Goal: Task Accomplishment & Management: Use online tool/utility

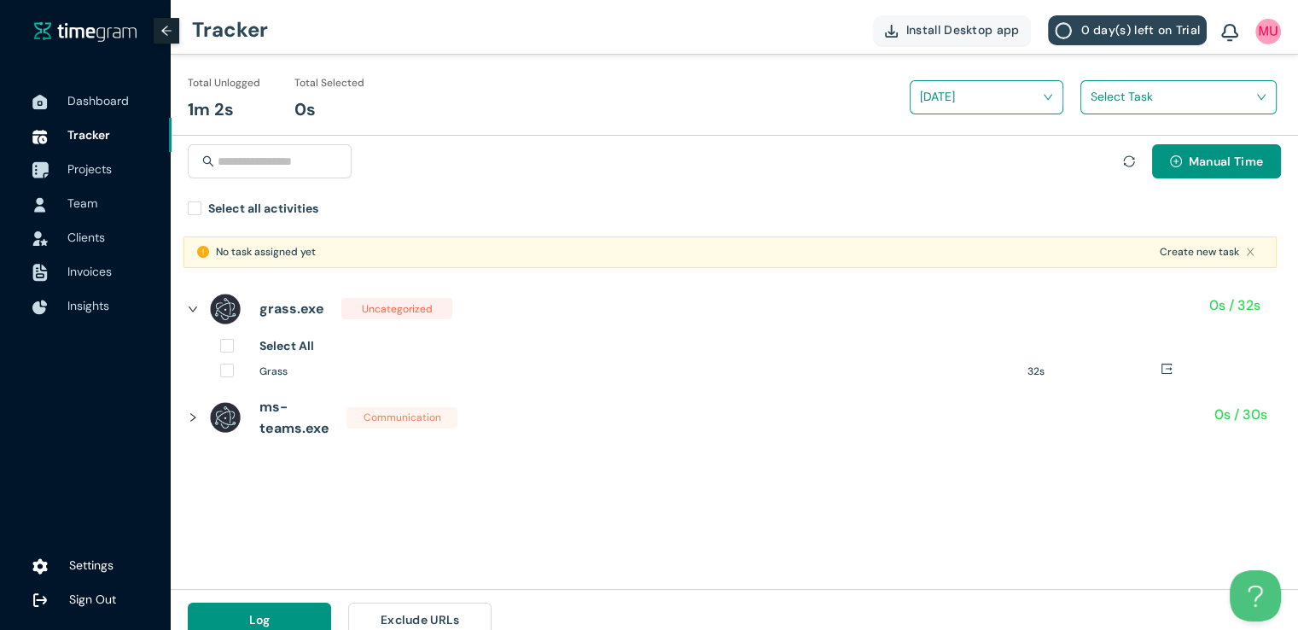
click at [75, 166] on span "Projects" at bounding box center [89, 168] width 44 height 15
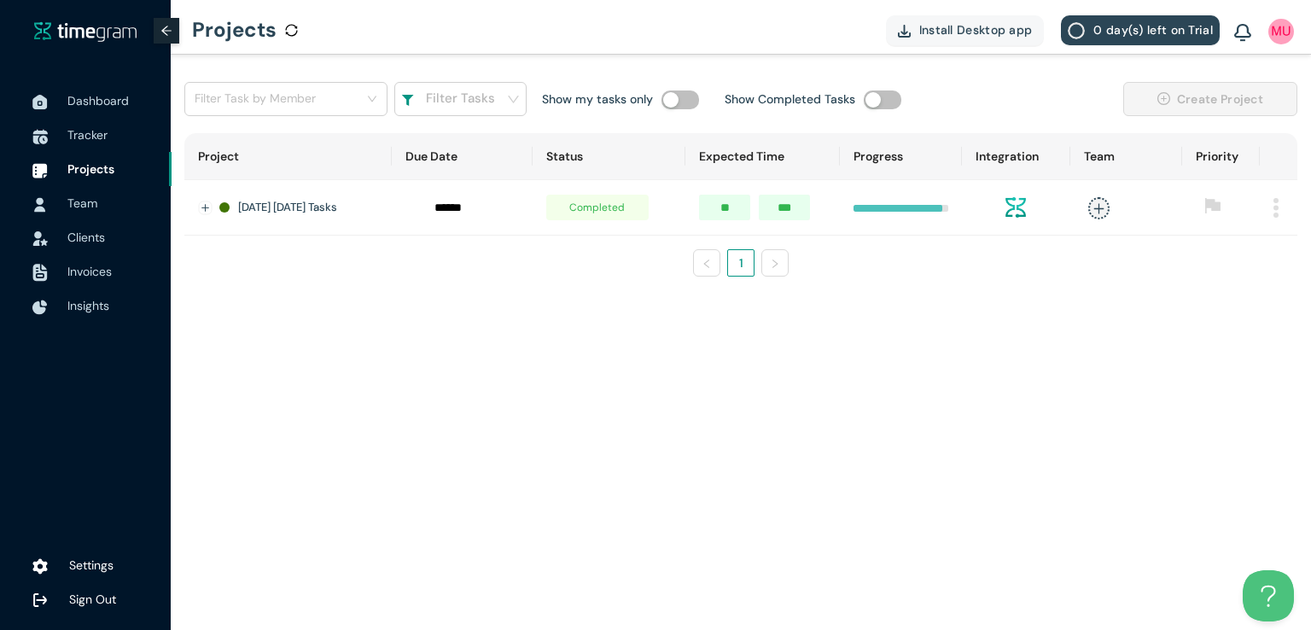
click at [1277, 209] on img at bounding box center [1276, 208] width 5 height 20
click at [1238, 288] on span "Delete" at bounding box center [1254, 286] width 36 height 19
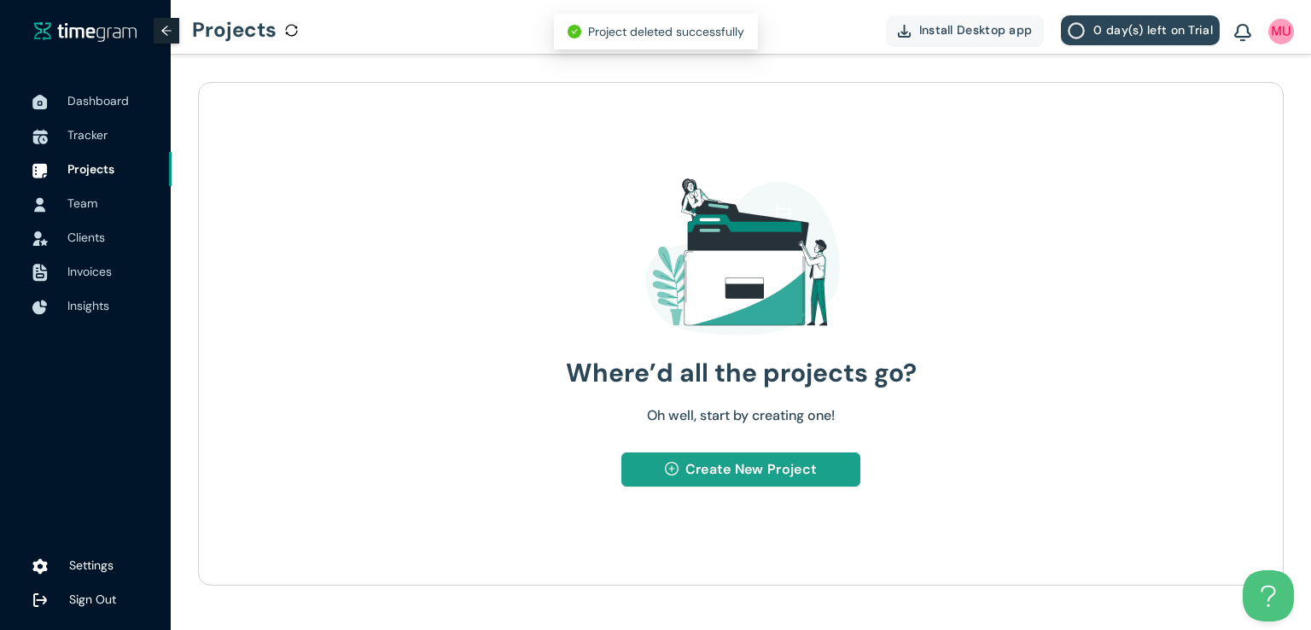
click at [733, 458] on span "Create New Project" at bounding box center [751, 468] width 131 height 21
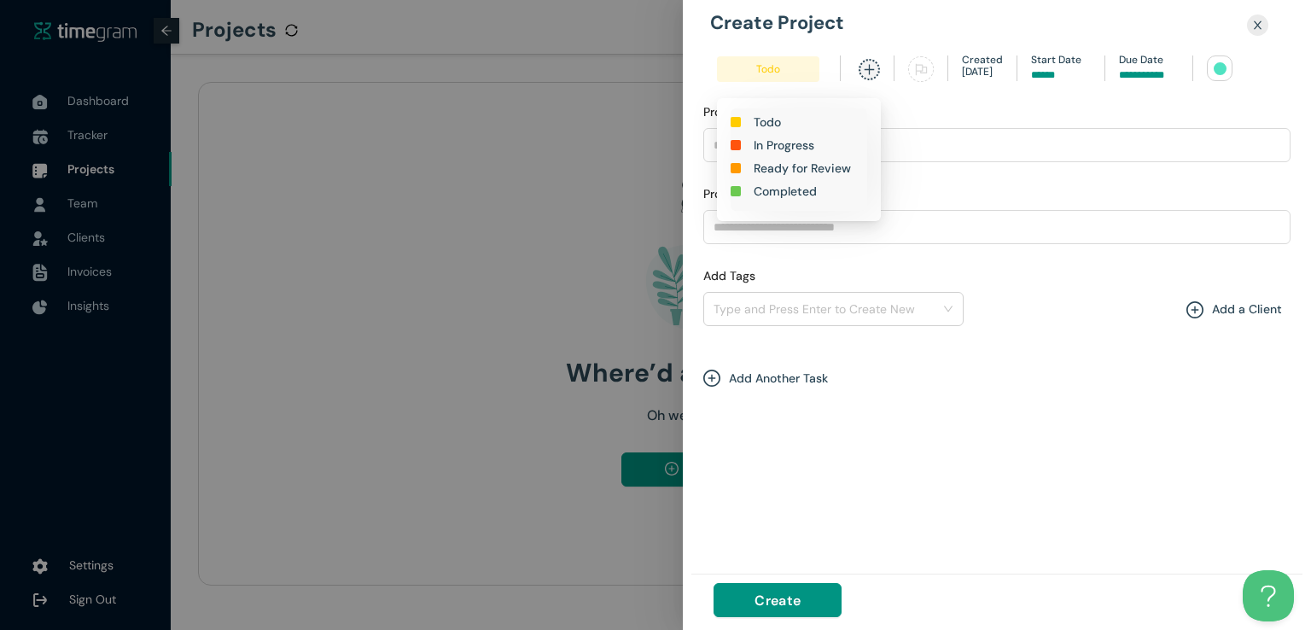
click at [791, 143] on h1 "In Progress" at bounding box center [784, 145] width 61 height 19
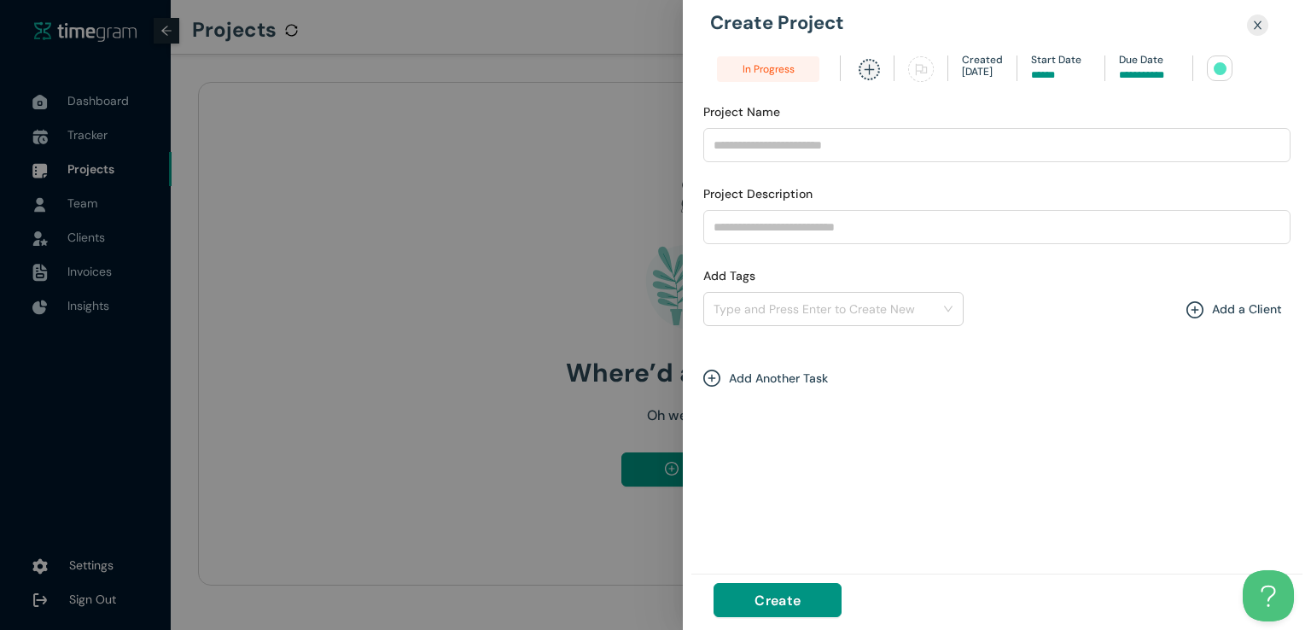
click at [1131, 69] on input at bounding box center [1149, 75] width 60 height 16
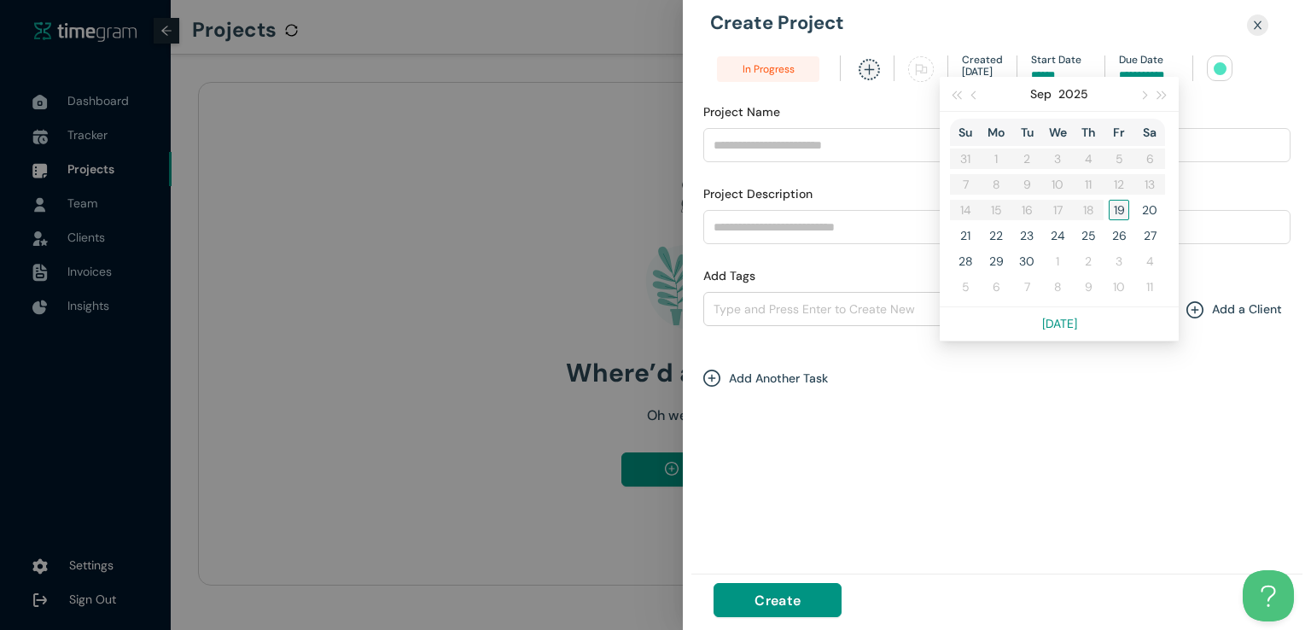
type input "******"
click at [1113, 202] on div "19" at bounding box center [1119, 210] width 20 height 20
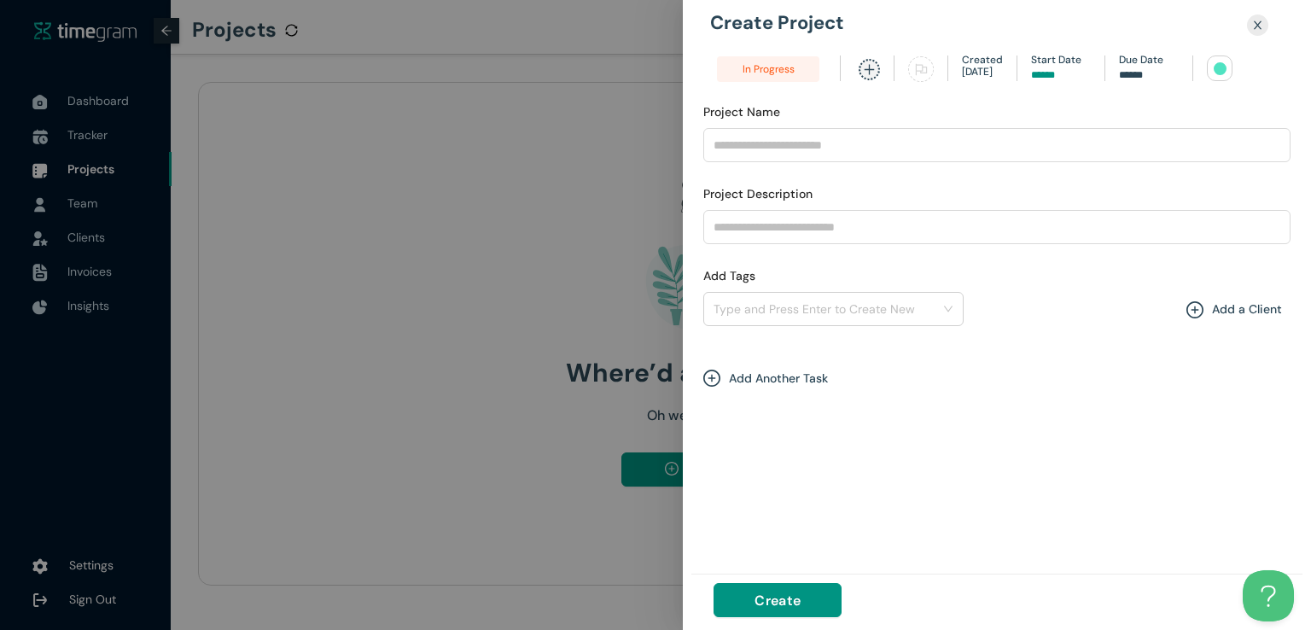
click at [1217, 69] on div at bounding box center [1220, 68] width 13 height 13
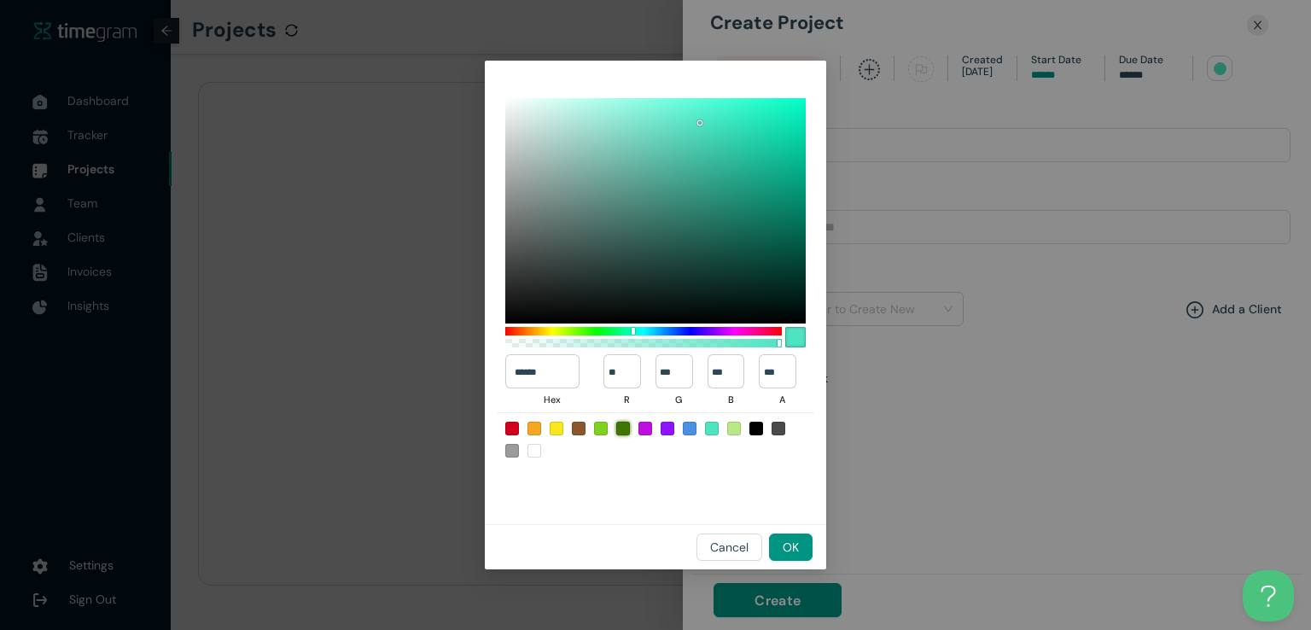
click at [625, 428] on div at bounding box center [623, 429] width 14 height 14
type input "******"
type input "**"
type input "***"
type input "*"
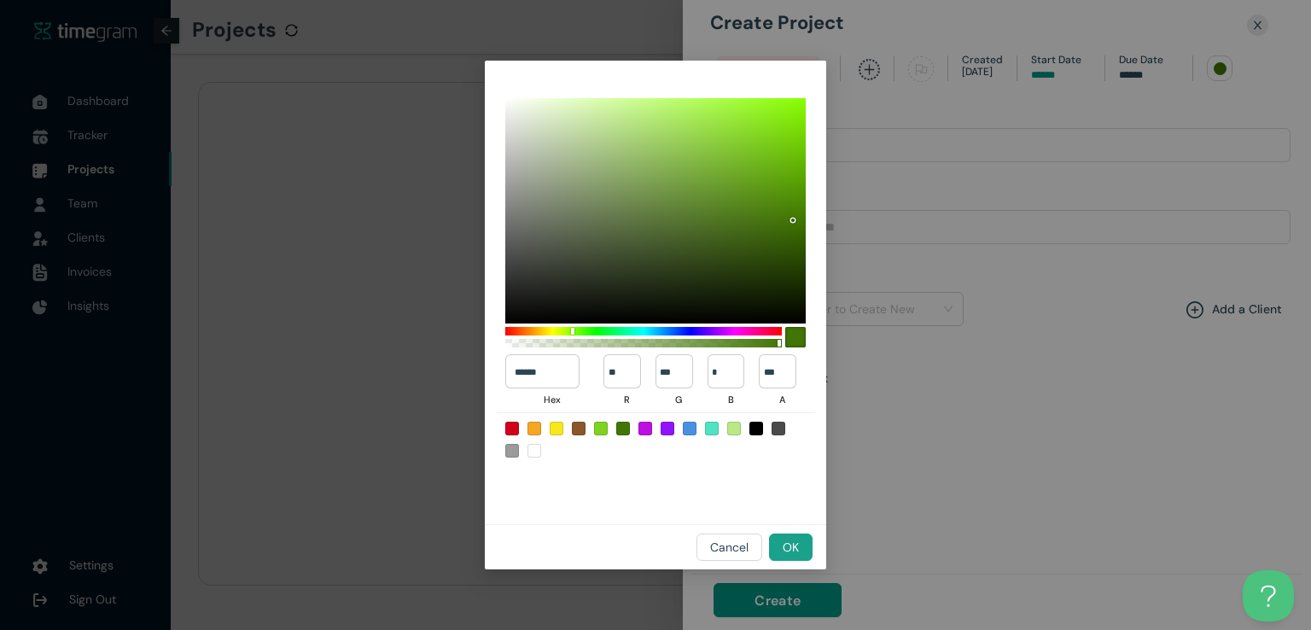
click at [802, 543] on button "OK" at bounding box center [791, 547] width 44 height 27
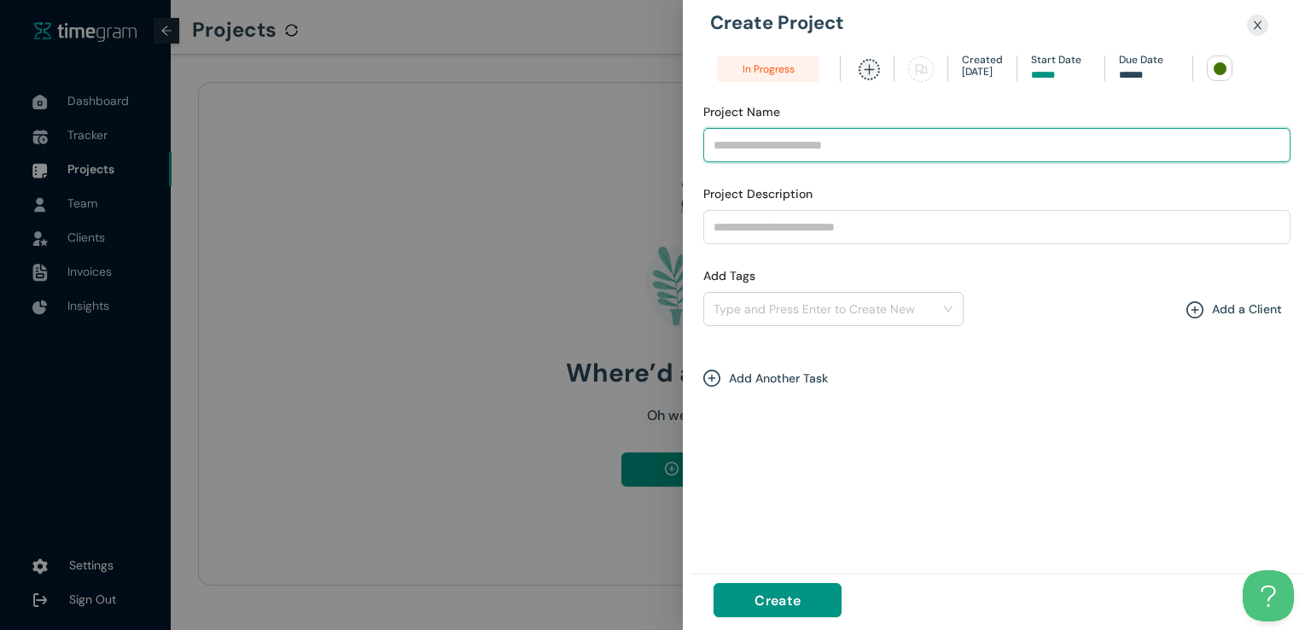
click at [801, 155] on input "Project Name" at bounding box center [996, 145] width 587 height 34
type input "**********"
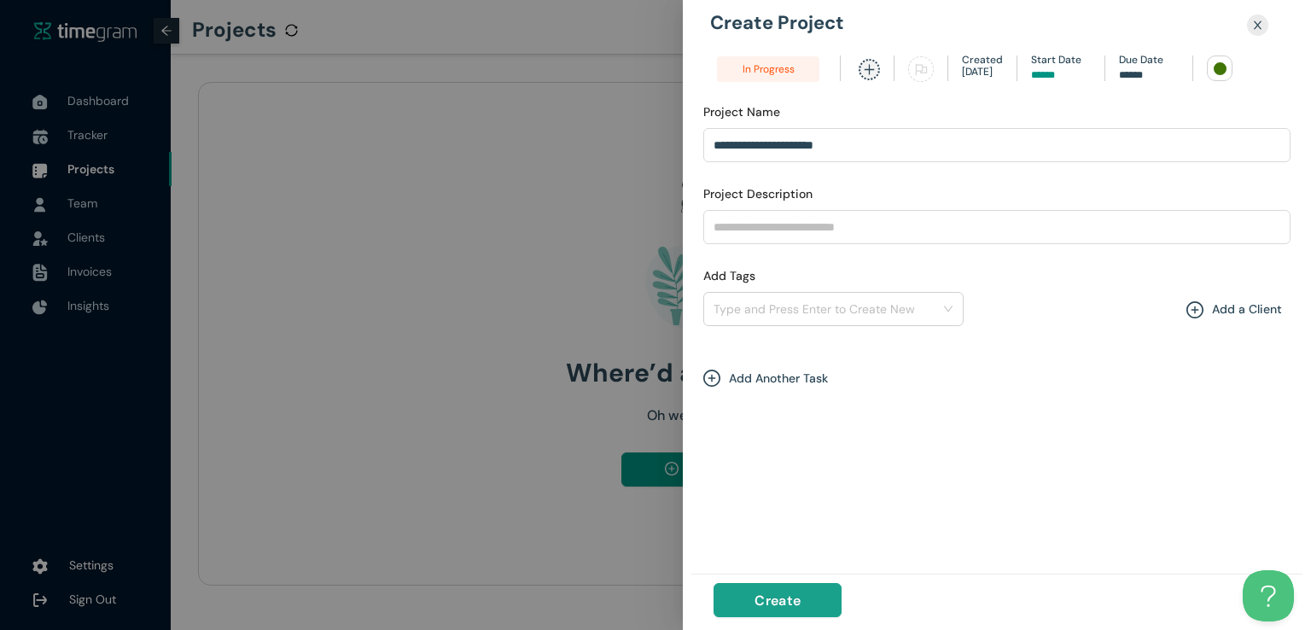
click at [767, 611] on button "Create" at bounding box center [778, 600] width 128 height 34
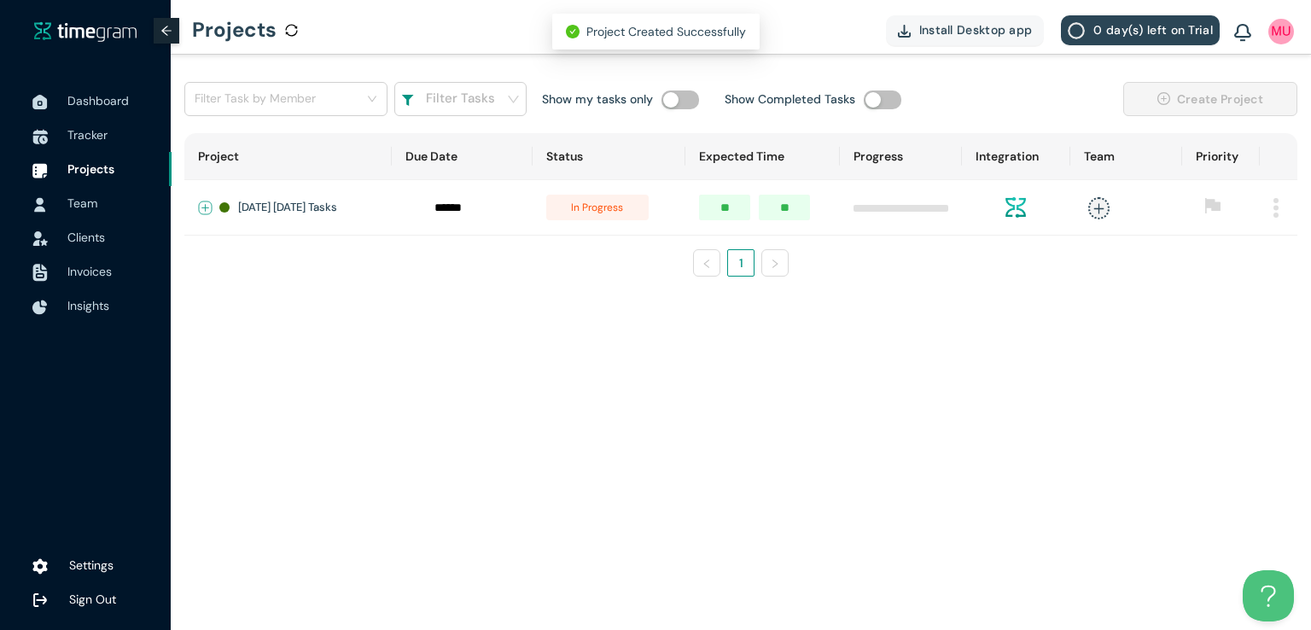
click at [205, 211] on button "Expand row" at bounding box center [206, 208] width 14 height 14
click at [281, 251] on span "+ New Task" at bounding box center [266, 258] width 48 height 14
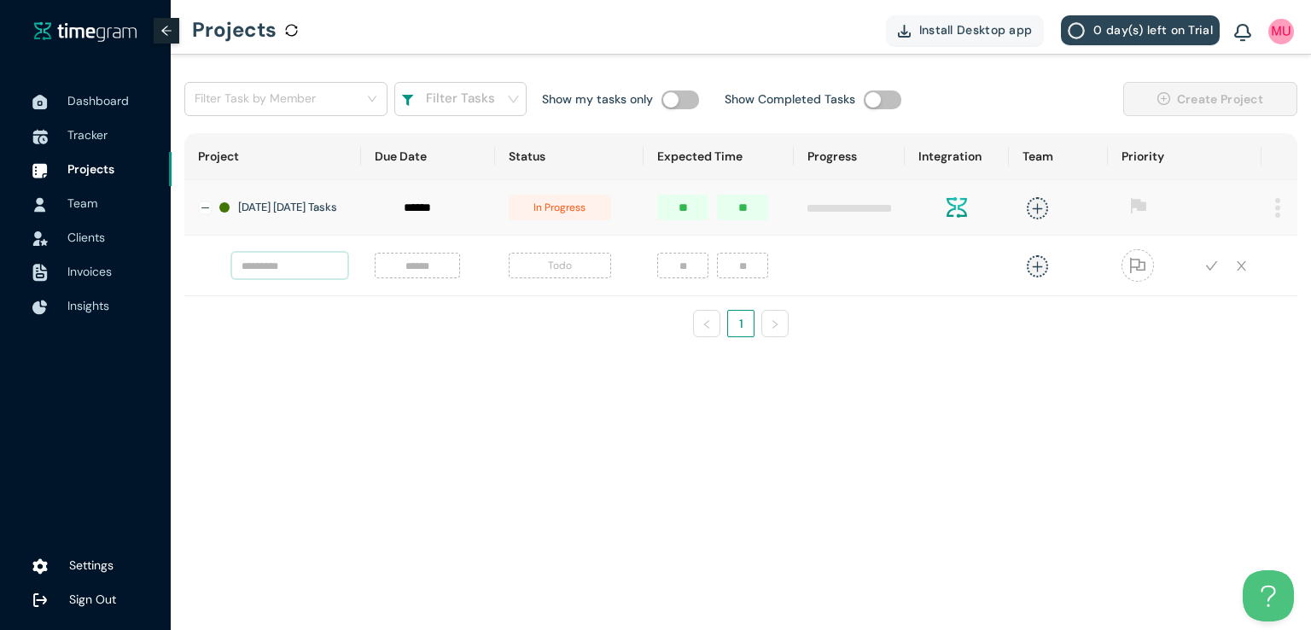
click at [297, 260] on input "text" at bounding box center [289, 266] width 115 height 26
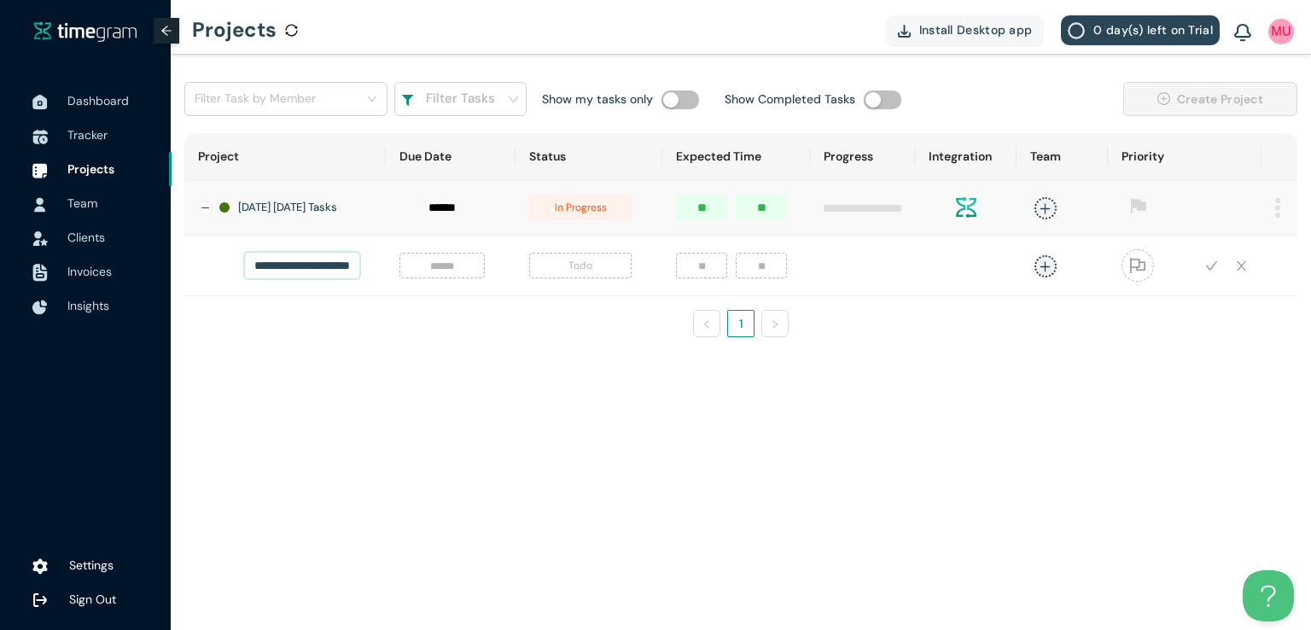
scroll to position [0, 31]
type input "**********"
click at [420, 267] on input at bounding box center [442, 265] width 65 height 19
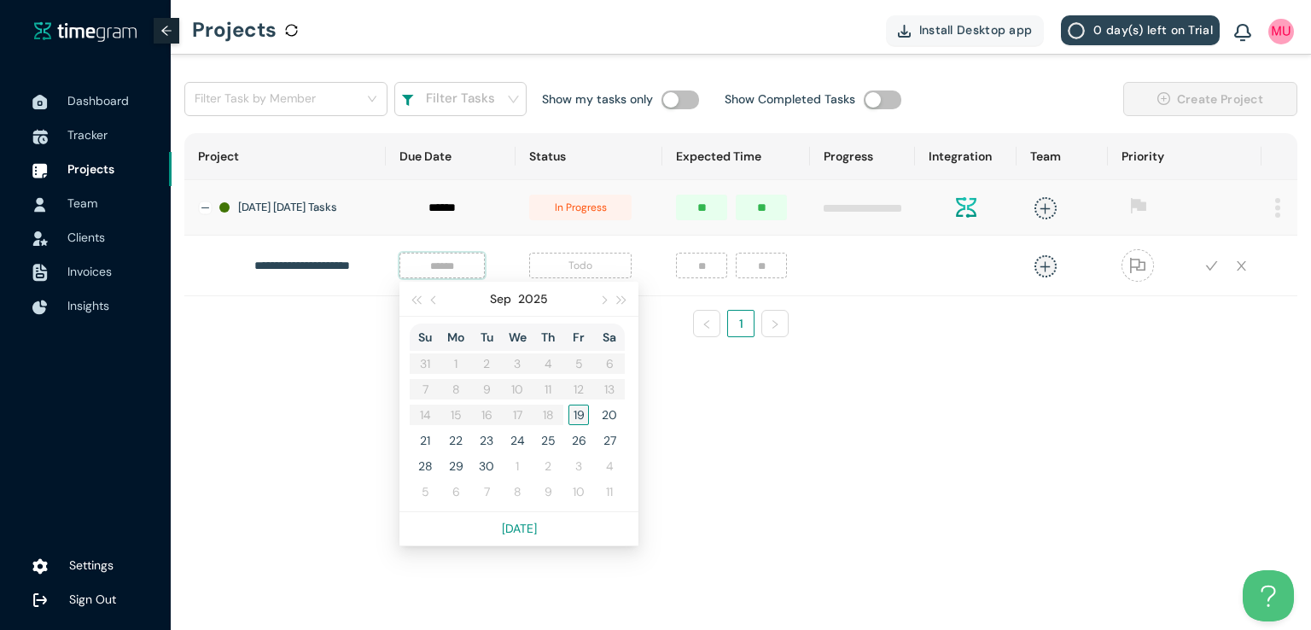
type input "******"
click at [569, 418] on div "19" at bounding box center [579, 415] width 20 height 20
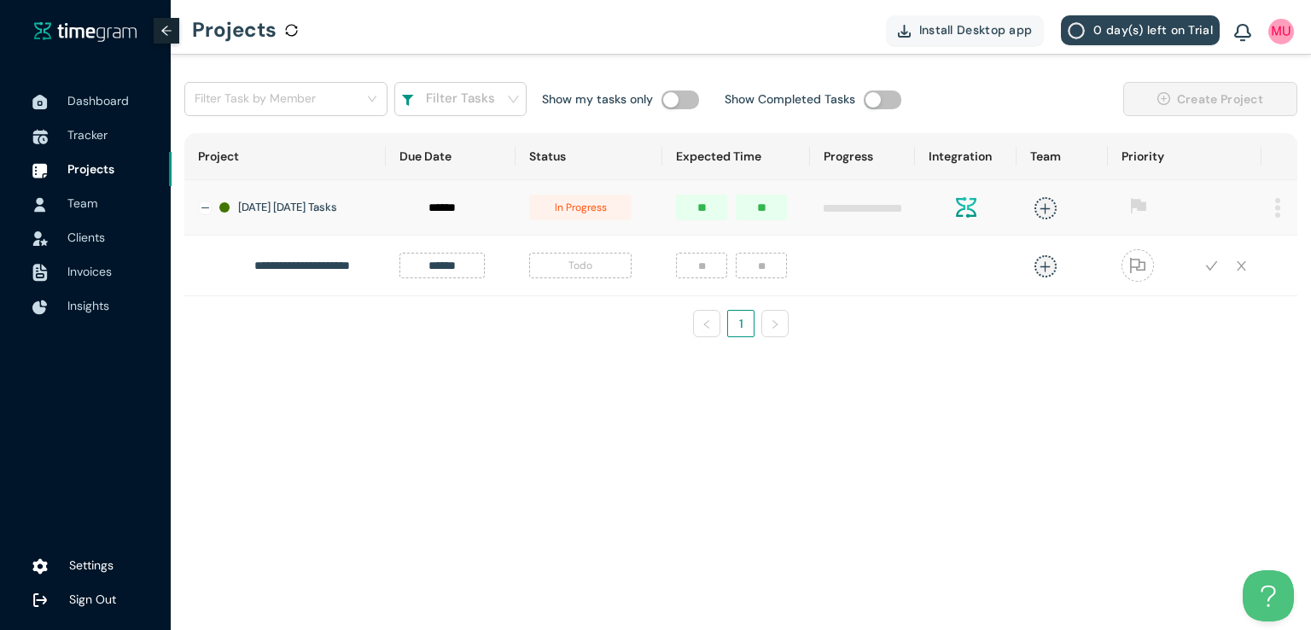
click at [563, 271] on span "Todo" at bounding box center [580, 266] width 102 height 26
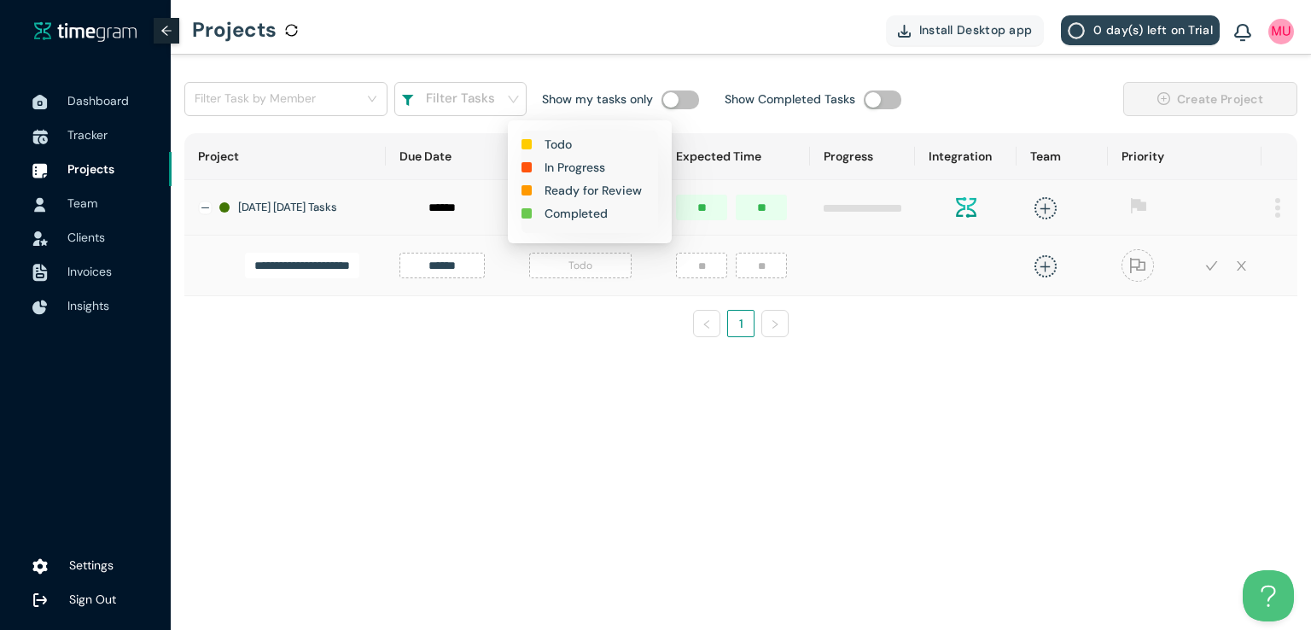
click at [568, 158] on h1 "In Progress" at bounding box center [575, 167] width 61 height 19
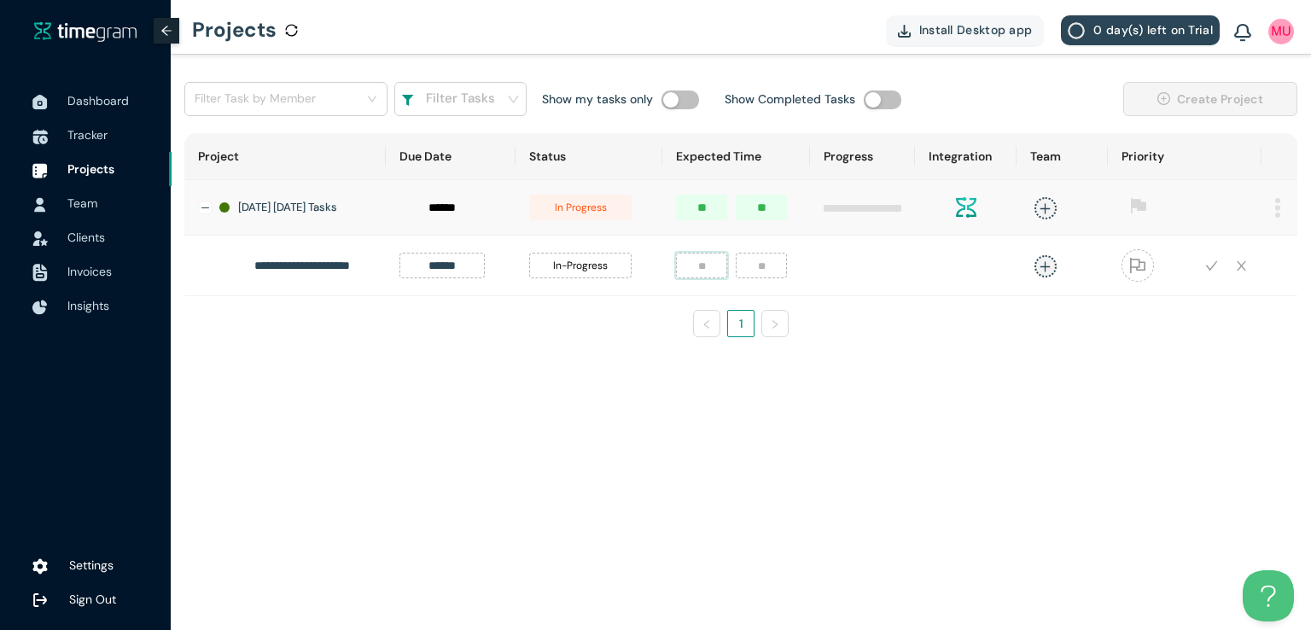
click at [688, 273] on input "number" at bounding box center [701, 266] width 51 height 26
type input "*"
type input "**"
click at [1039, 273] on icon "plus" at bounding box center [1045, 266] width 13 height 13
click at [883, 390] on div "[DEMOGRAPHIC_DATA][PERSON_NAME]" at bounding box center [908, 387] width 131 height 17
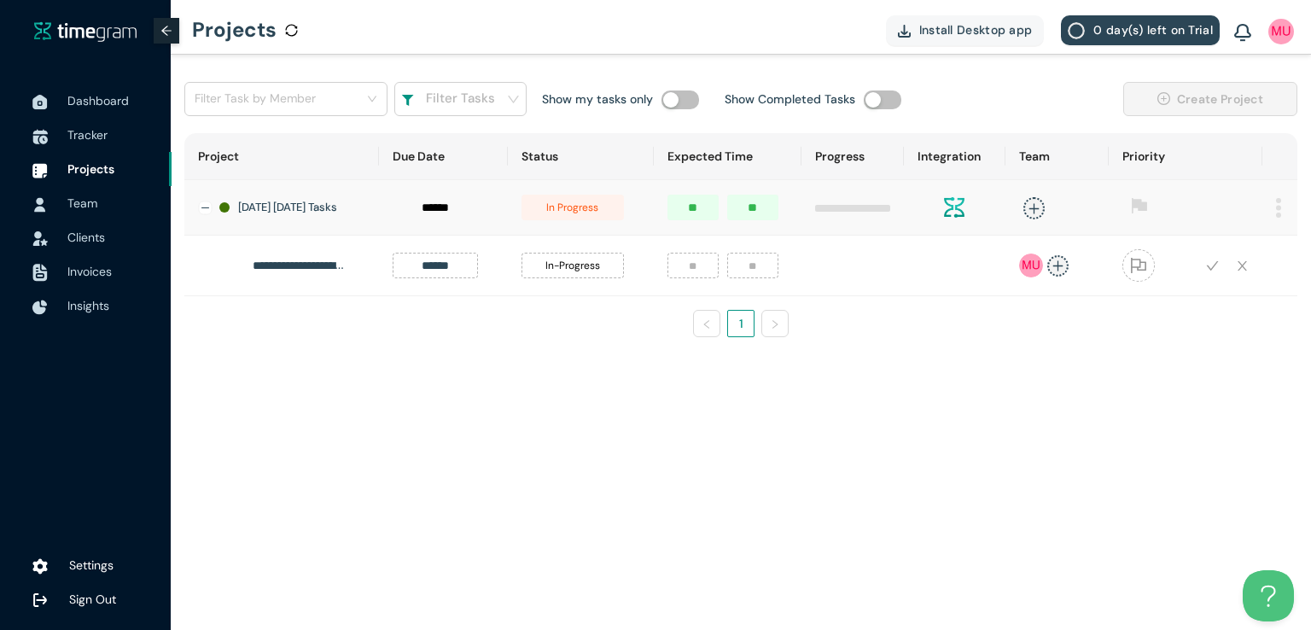
click at [1151, 351] on div "**********" at bounding box center [740, 242] width 1113 height 218
click at [1212, 270] on icon "check" at bounding box center [1212, 266] width 13 height 13
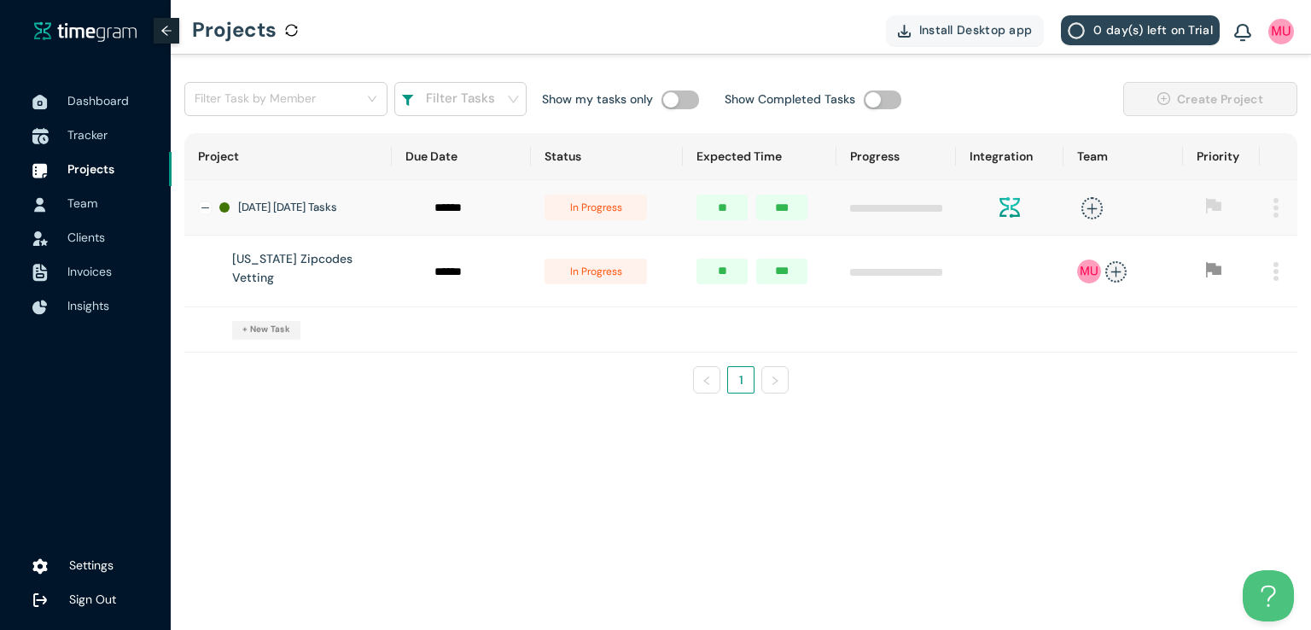
click at [95, 143] on span "Tracker" at bounding box center [112, 135] width 90 height 34
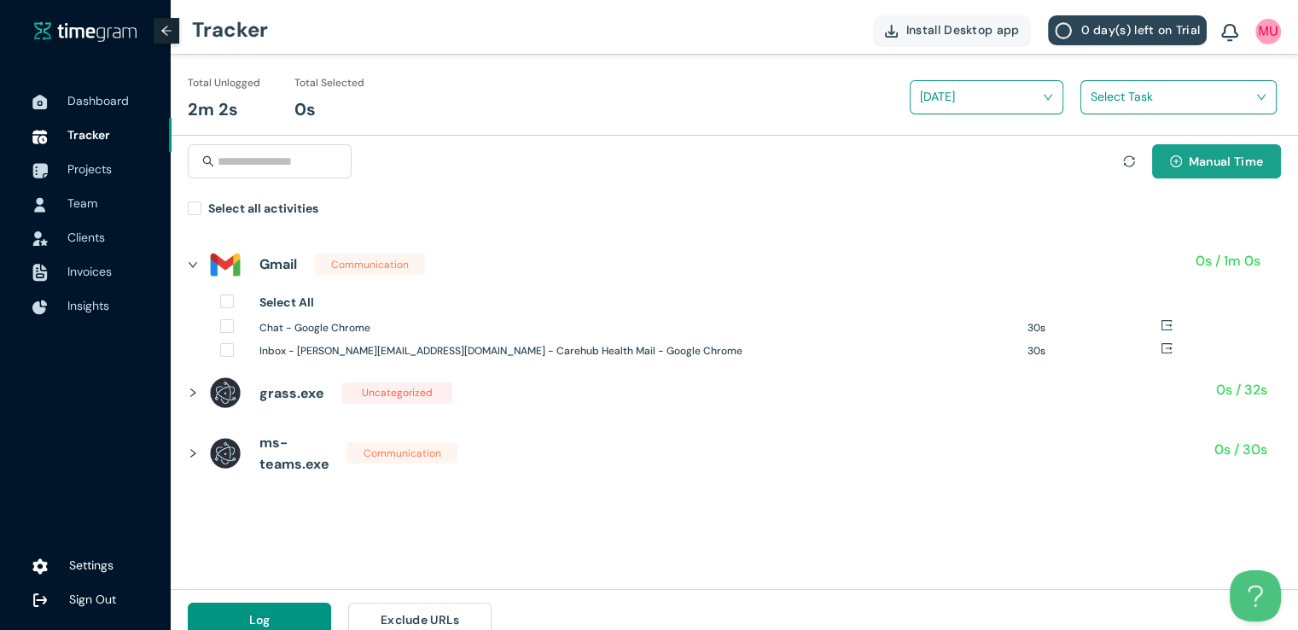
click at [1199, 153] on span "Manual Time" at bounding box center [1226, 161] width 74 height 19
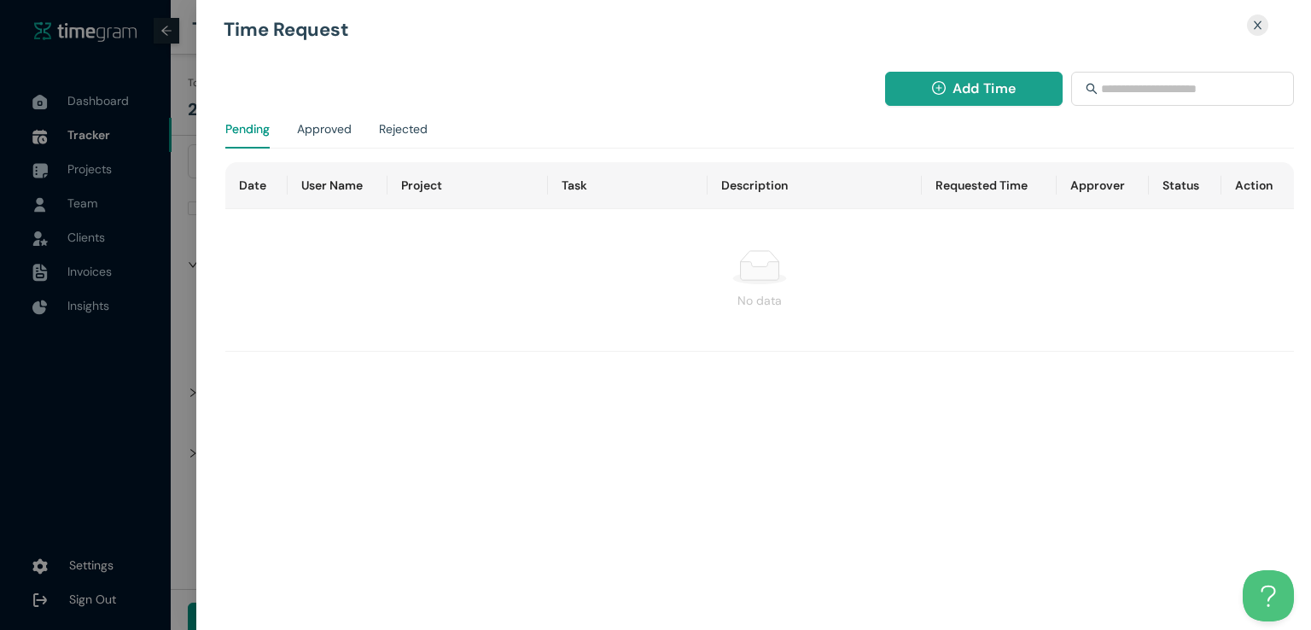
click at [971, 86] on span "Add Time" at bounding box center [984, 88] width 63 height 21
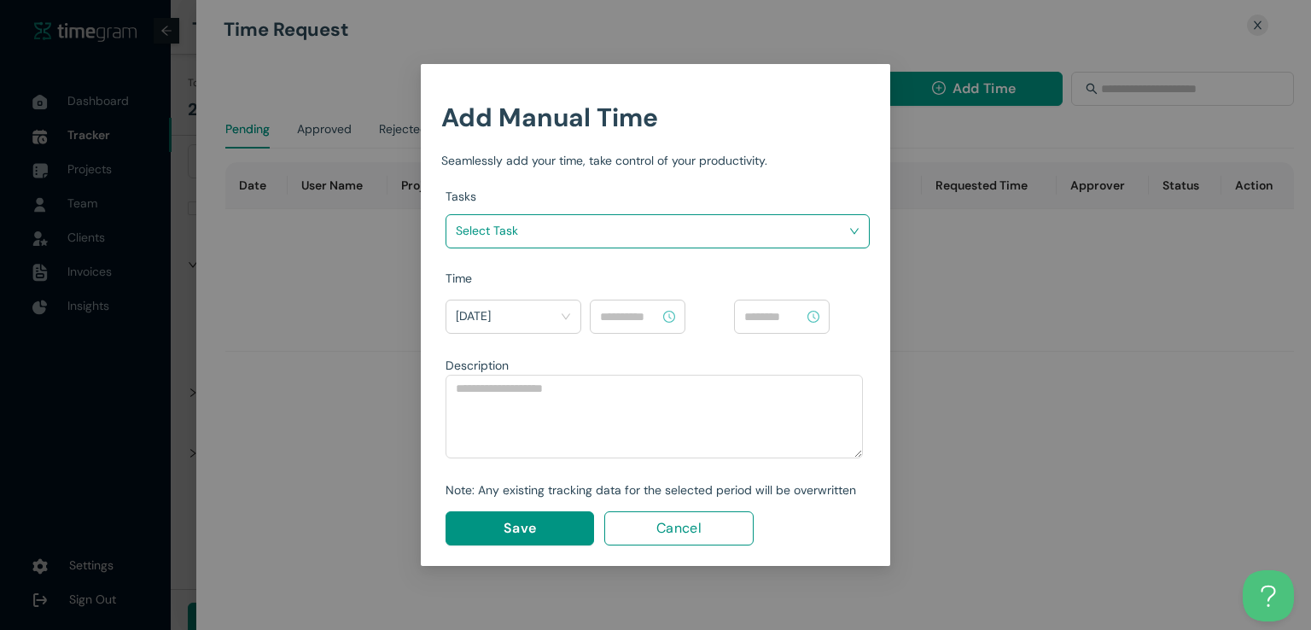
click at [757, 236] on input "search" at bounding box center [652, 231] width 392 height 26
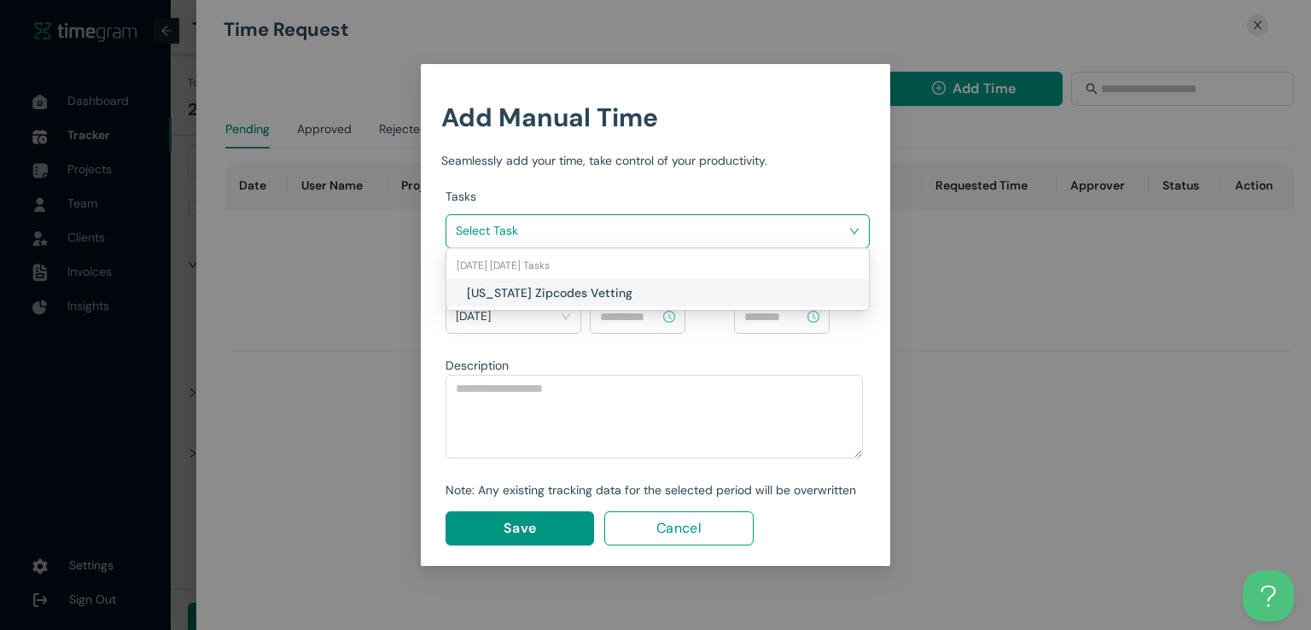
click at [618, 294] on h1 "[US_STATE] Zipcodes Vetting" at bounding box center [567, 292] width 201 height 19
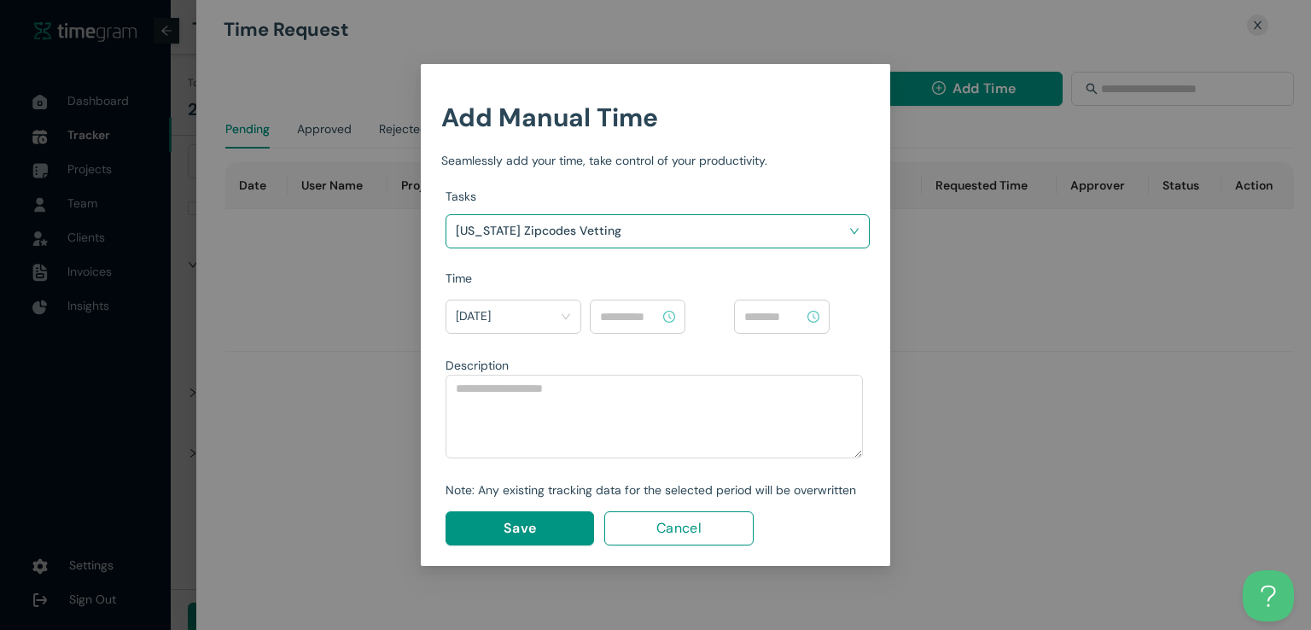
click at [627, 312] on input at bounding box center [630, 316] width 60 height 19
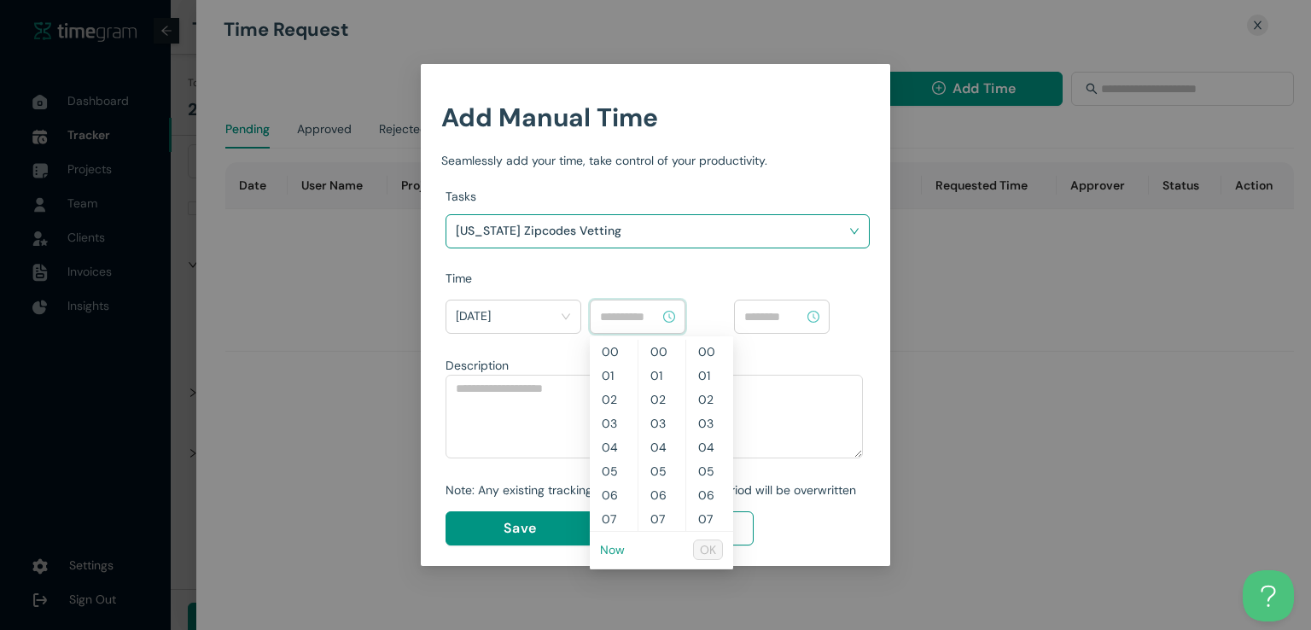
click at [614, 552] on link "Now" at bounding box center [612, 549] width 25 height 15
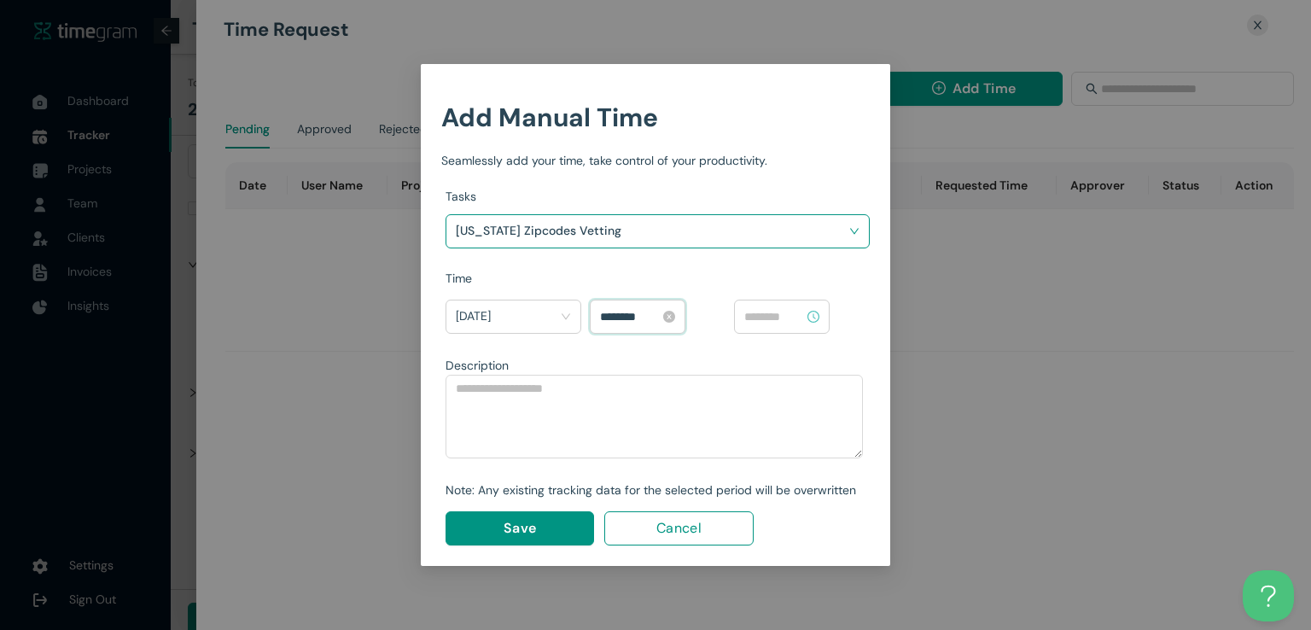
click at [610, 314] on input "********" at bounding box center [630, 316] width 60 height 19
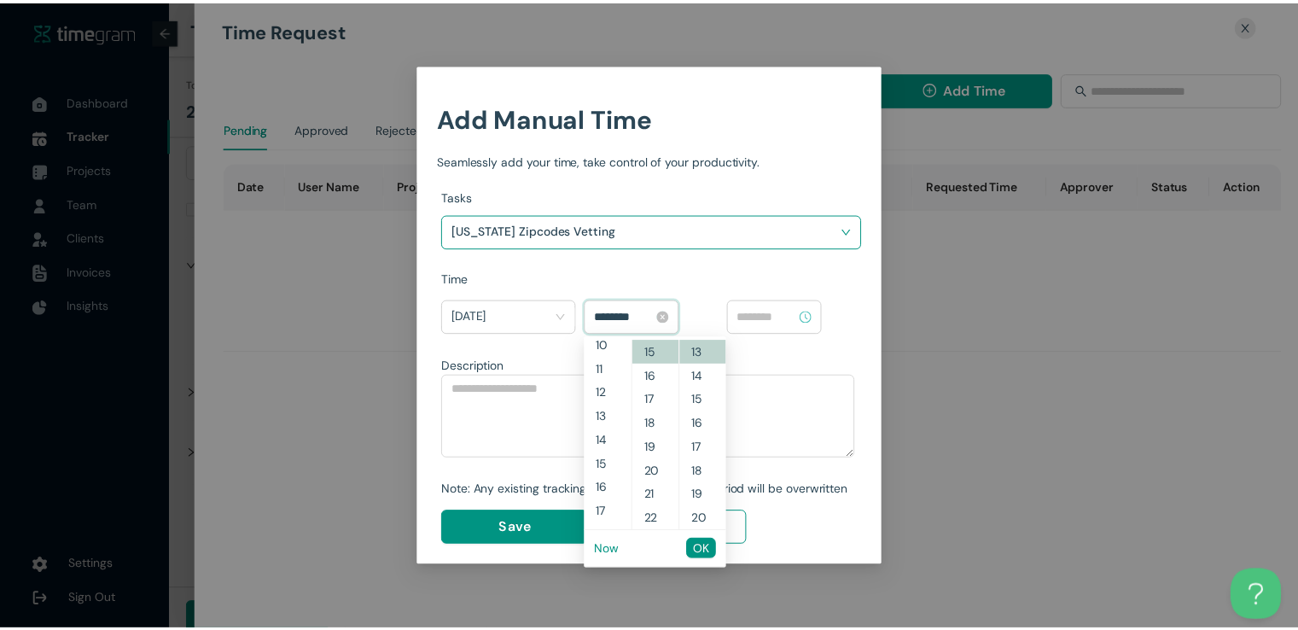
scroll to position [215, 0]
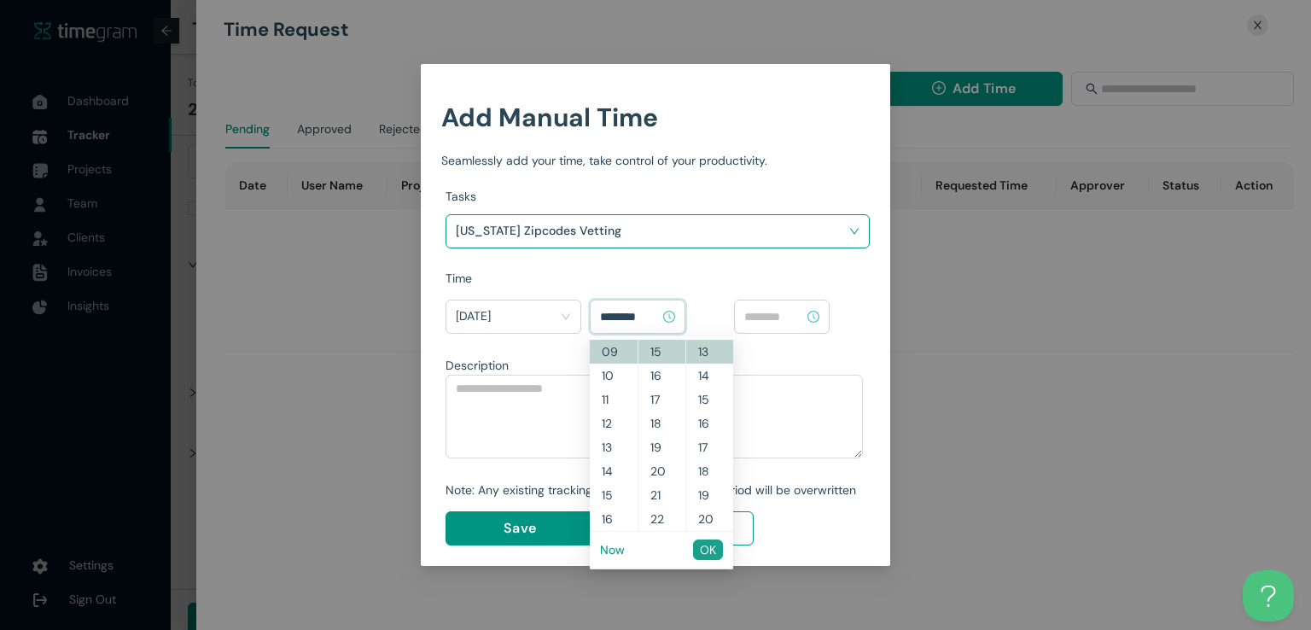
click at [711, 551] on span "OK" at bounding box center [708, 549] width 16 height 19
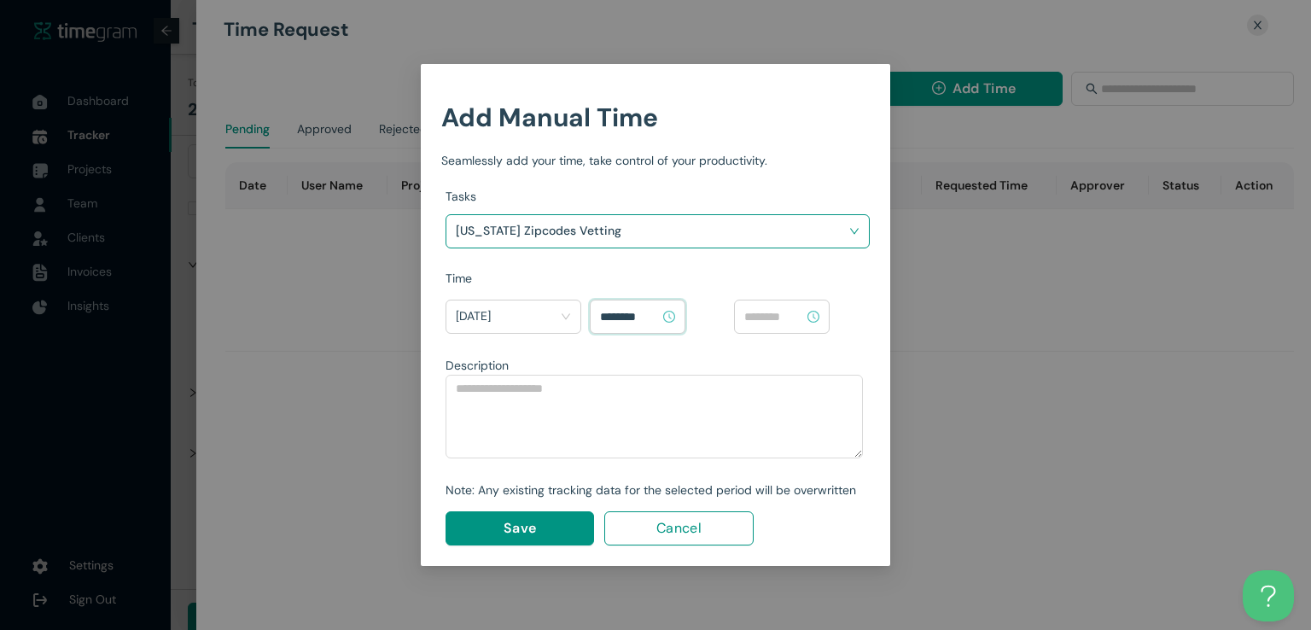
type input "********"
click at [771, 318] on input at bounding box center [774, 316] width 60 height 19
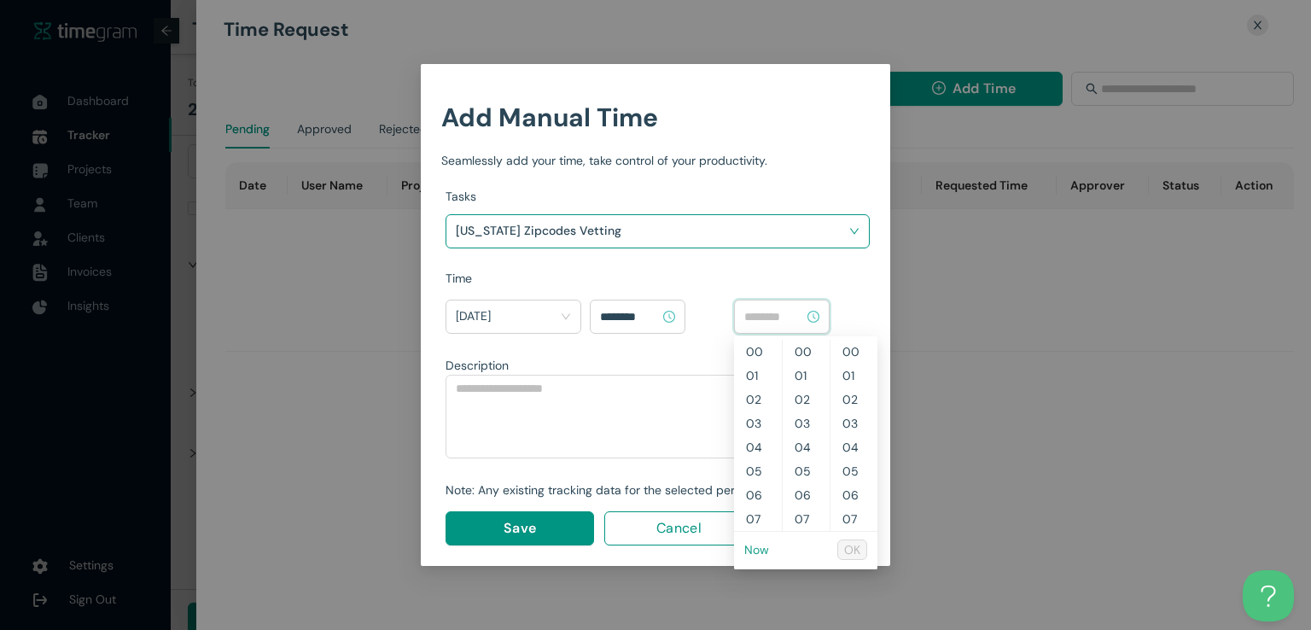
click at [756, 550] on link "Now" at bounding box center [756, 549] width 25 height 15
type input "********"
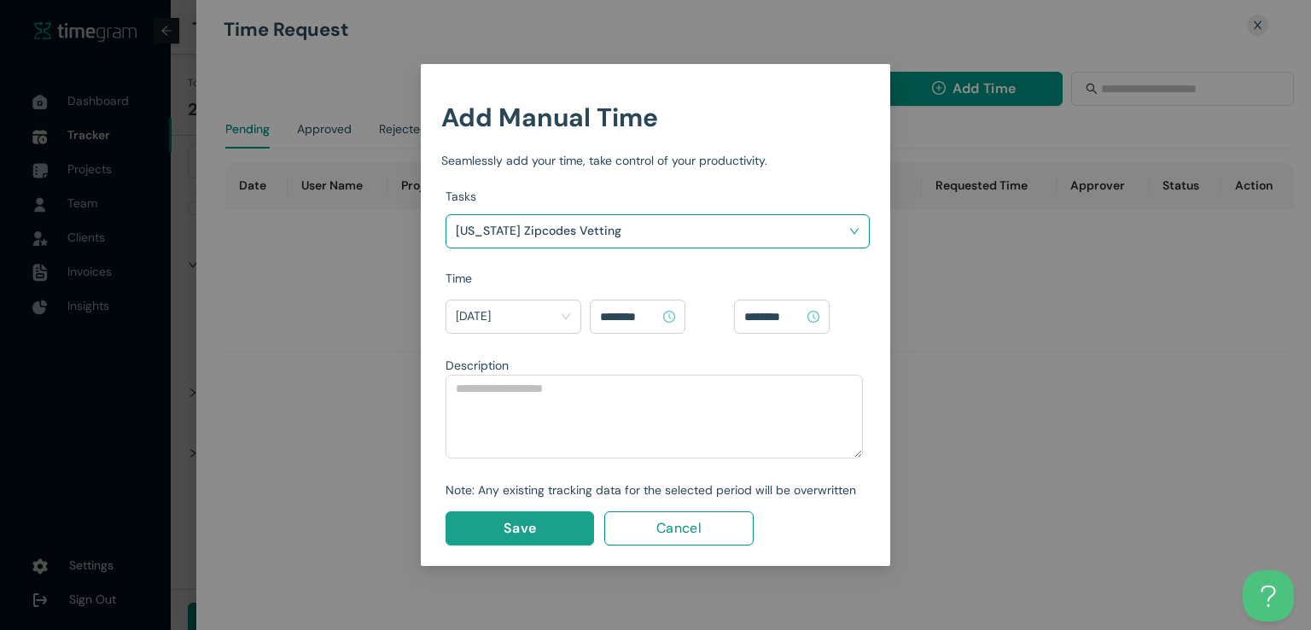
click at [530, 530] on span "Save" at bounding box center [520, 527] width 32 height 21
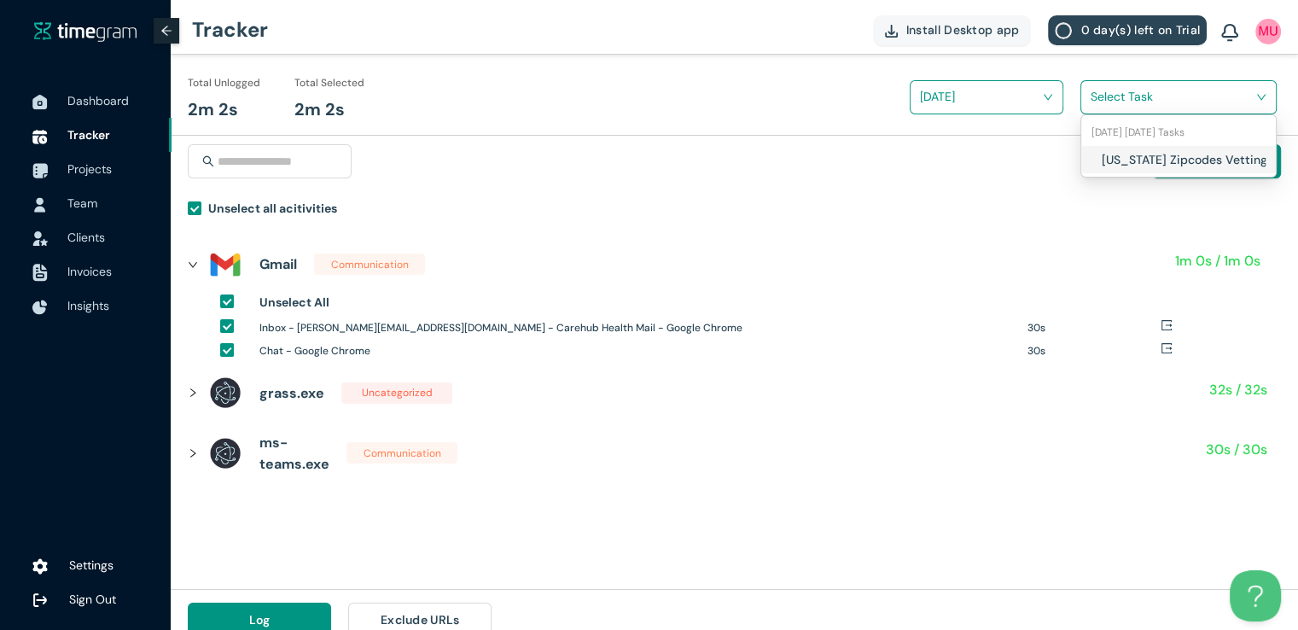
click at [1100, 103] on input "search" at bounding box center [1173, 97] width 164 height 26
click at [1098, 158] on div "[US_STATE] Zipcodes Vetting" at bounding box center [1179, 159] width 195 height 27
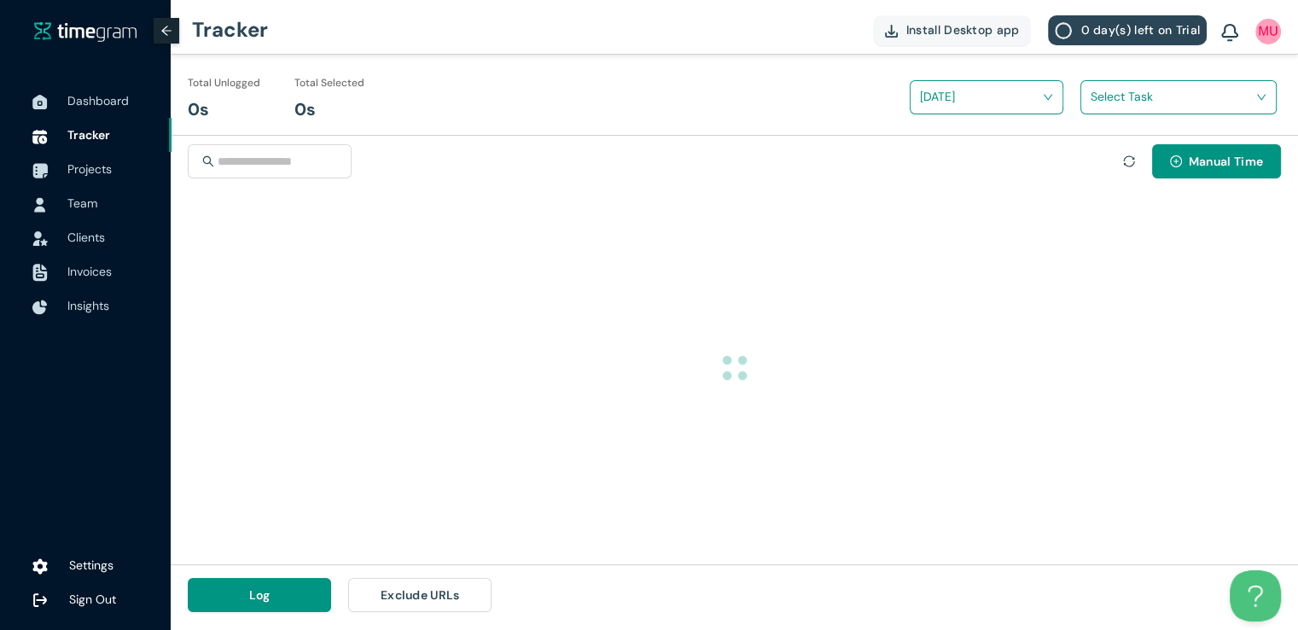
scroll to position [0, 0]
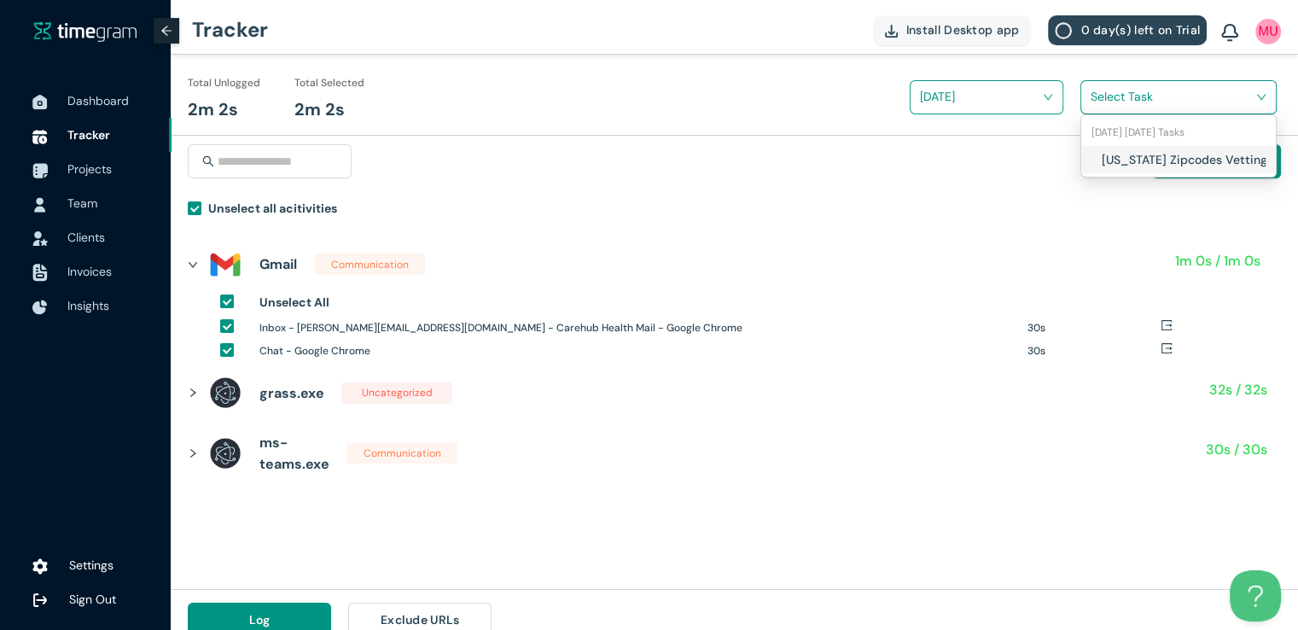
click at [1141, 100] on input "search" at bounding box center [1173, 97] width 164 height 26
click at [1093, 160] on div "[US_STATE] Zipcodes Vetting" at bounding box center [1179, 159] width 195 height 27
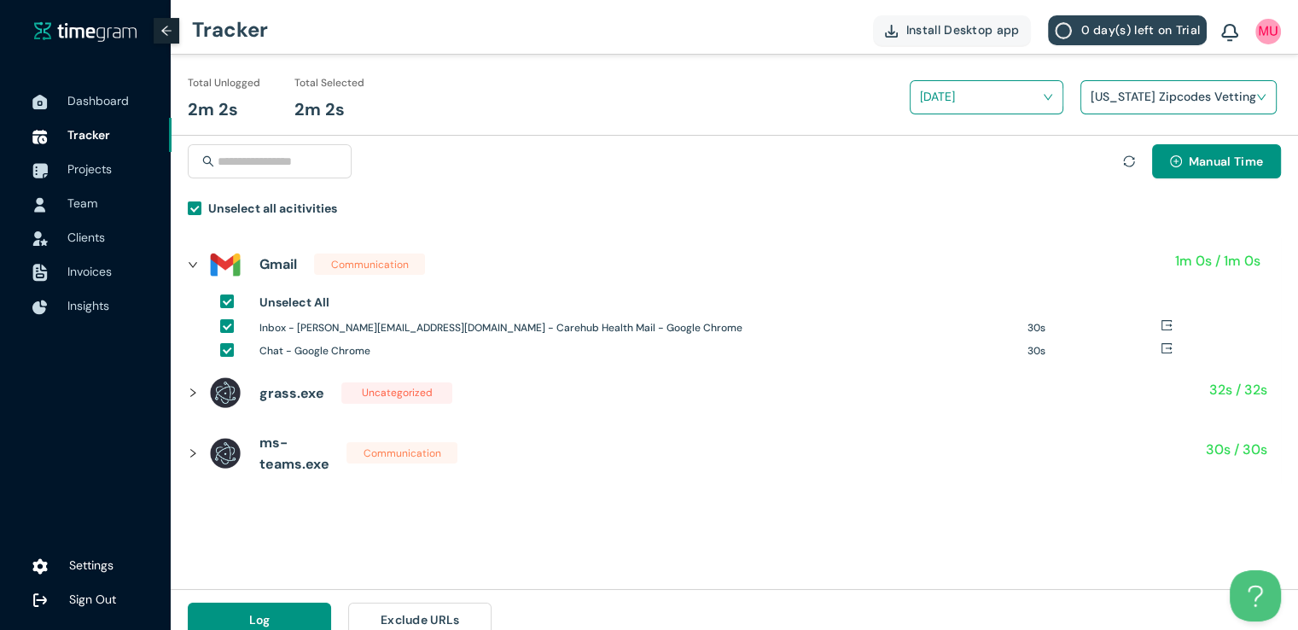
scroll to position [20, 0]
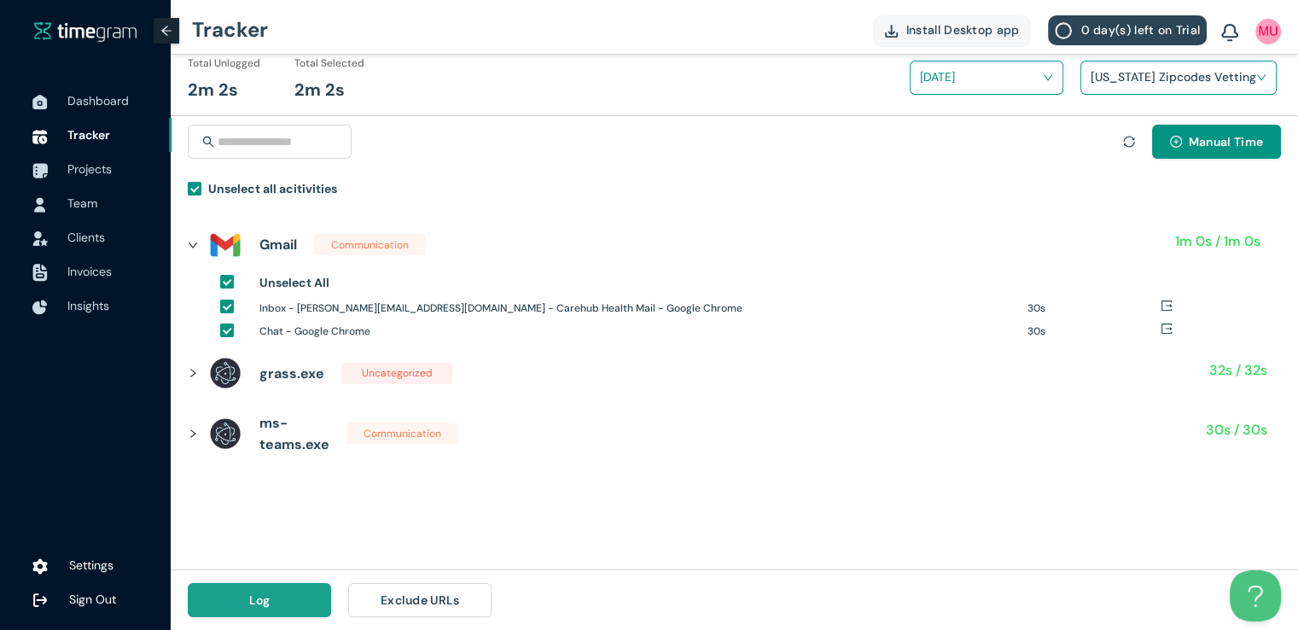
click at [282, 595] on button "Log" at bounding box center [259, 600] width 143 height 34
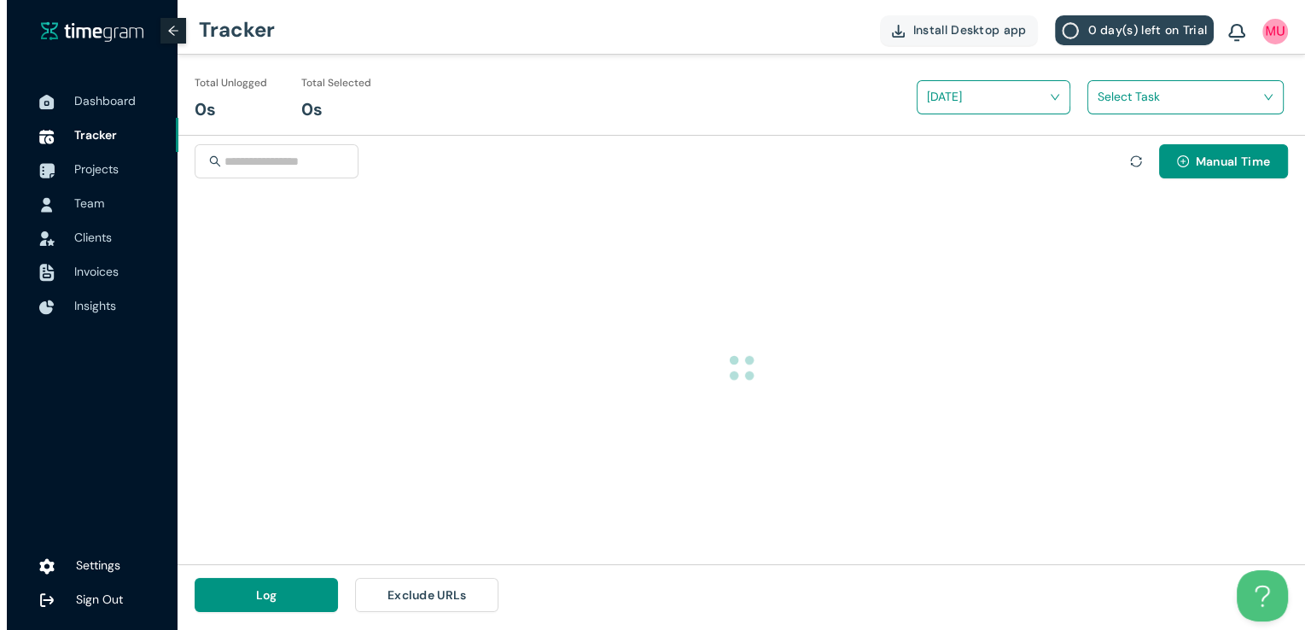
scroll to position [0, 0]
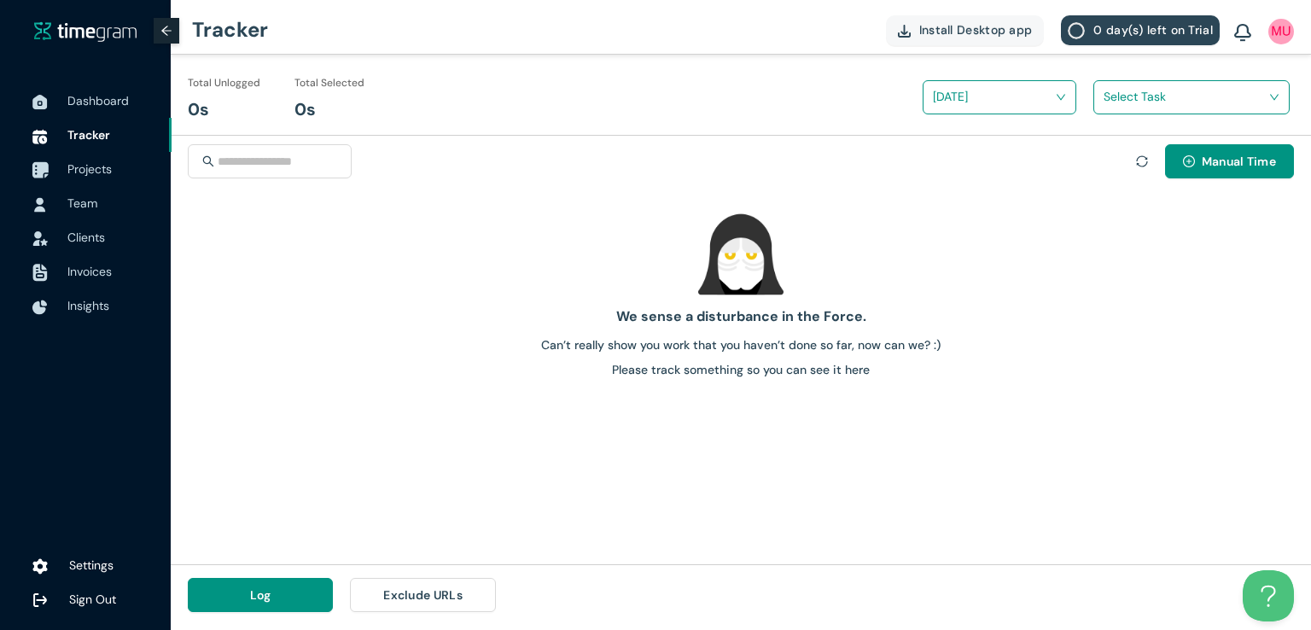
click at [96, 171] on span "Projects" at bounding box center [89, 168] width 44 height 15
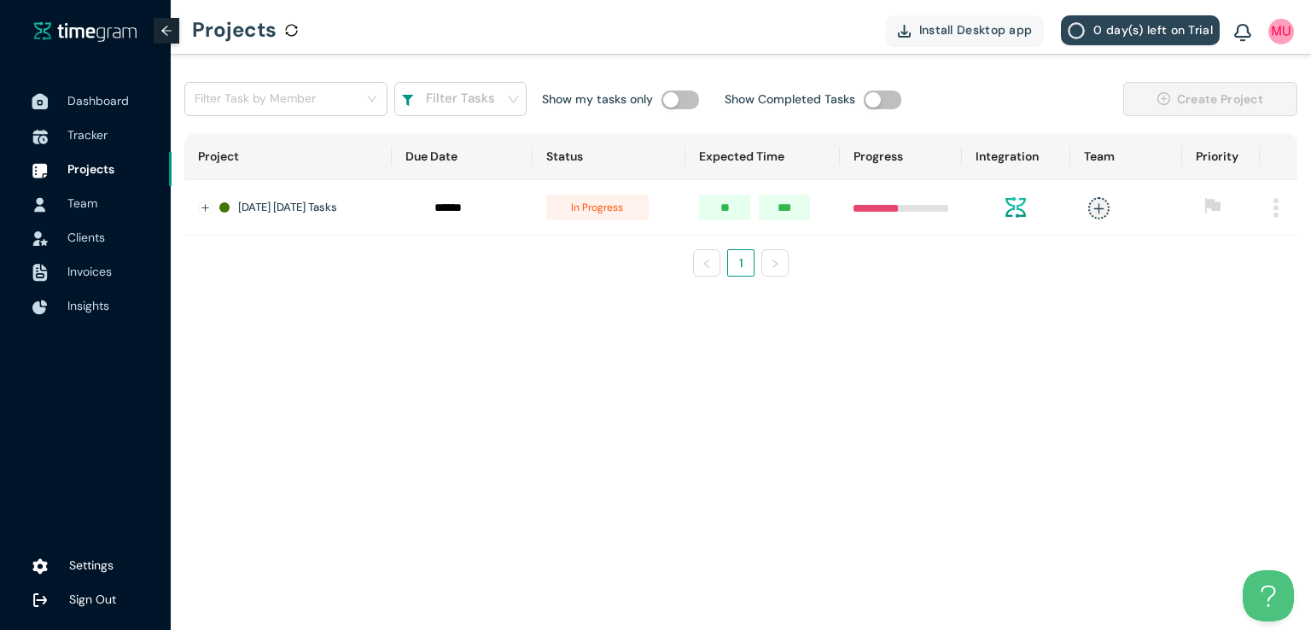
click at [85, 96] on span "Dashboard" at bounding box center [97, 100] width 61 height 15
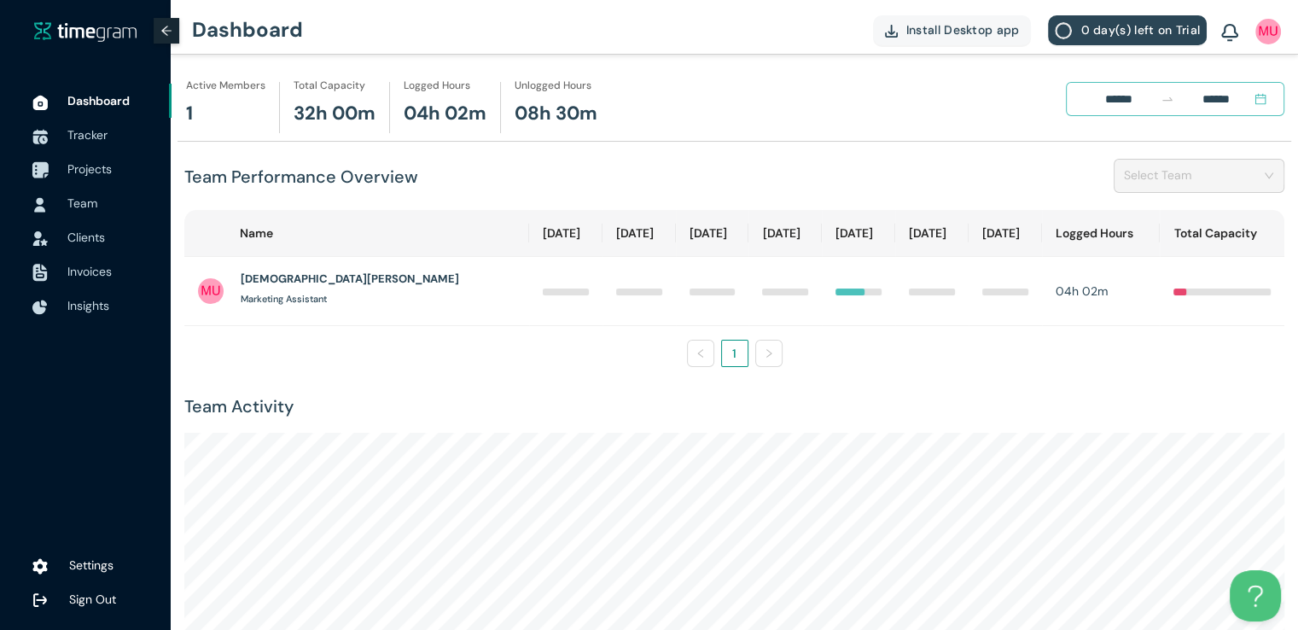
click at [72, 172] on span "Projects" at bounding box center [89, 168] width 44 height 15
